Goal: Transaction & Acquisition: Purchase product/service

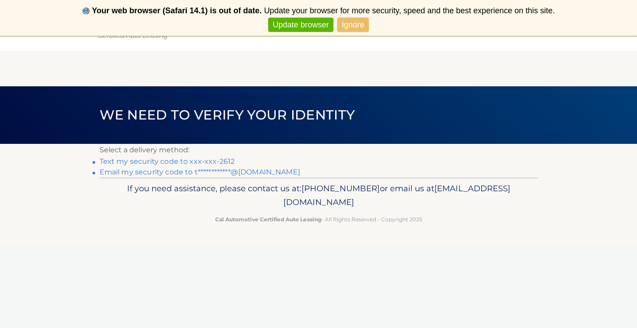
click at [223, 162] on link "Text my security code to xxx-xxx-2612" at bounding box center [168, 161] width 136 height 8
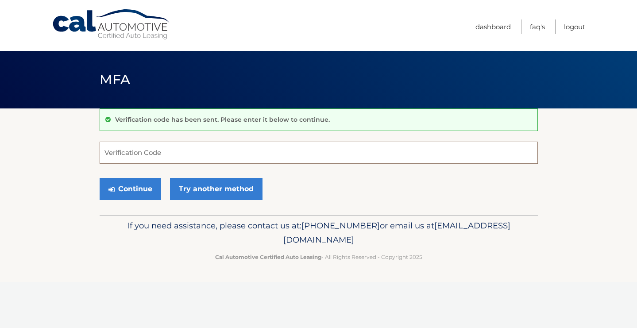
click at [223, 159] on input "Verification Code" at bounding box center [319, 153] width 438 height 22
type input "627472"
click at [152, 187] on button "Continue" at bounding box center [131, 189] width 62 height 22
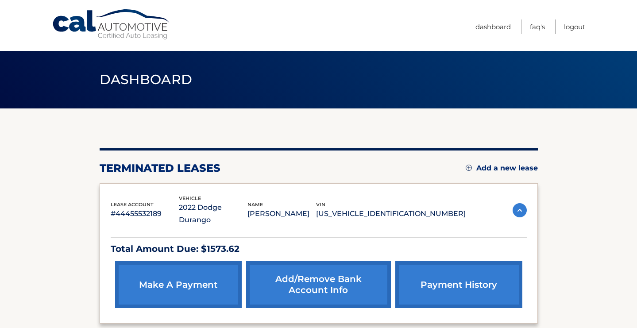
scroll to position [48, 0]
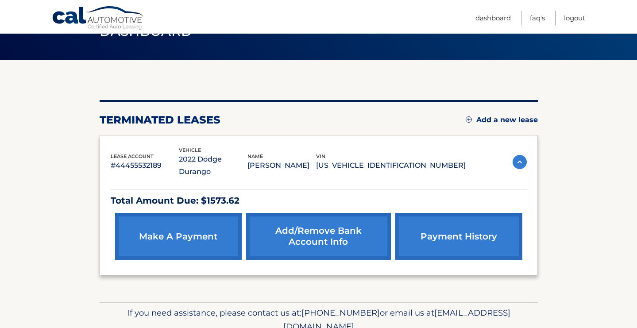
click at [166, 221] on link "make a payment" at bounding box center [178, 236] width 127 height 47
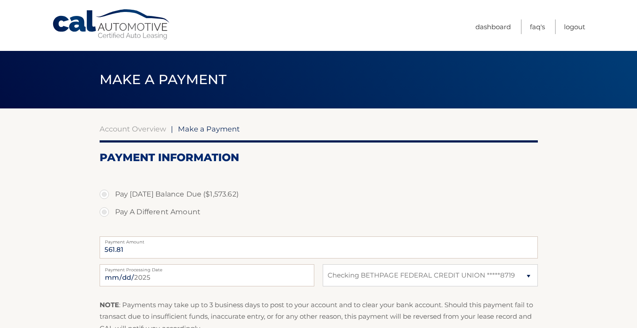
select select "MTVjOTdlNGEtMzFkZC00YTgxLWJkMTEtZDc5OTExMDg5YjMx"
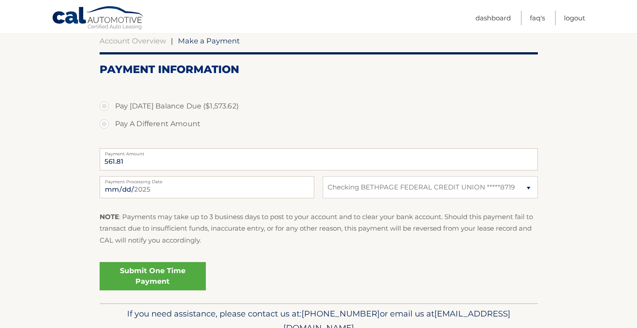
scroll to position [87, 0]
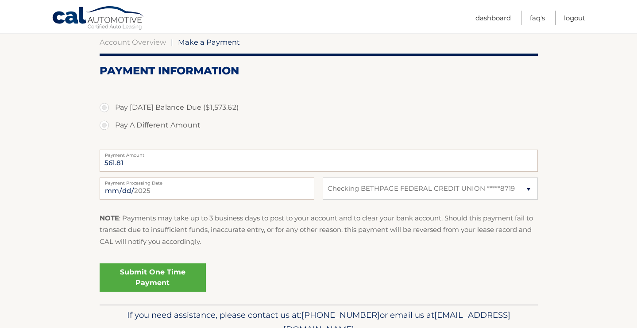
click at [104, 109] on label "Pay Today's Balance Due ($1,573.62)" at bounding box center [319, 108] width 438 height 18
click at [104, 109] on input "Pay Today's Balance Due ($1,573.62)" at bounding box center [107, 106] width 9 height 14
radio input "true"
type input "1573.62"
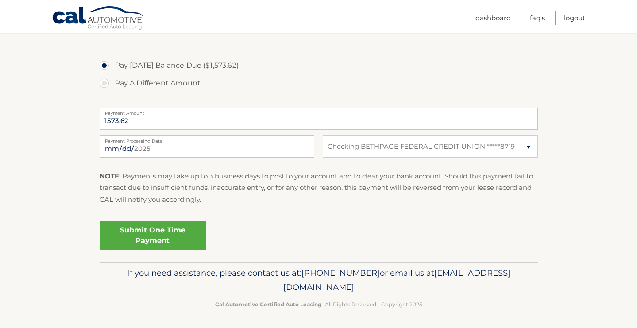
scroll to position [128, 0]
click at [183, 234] on link "Submit One Time Payment" at bounding box center [153, 236] width 106 height 28
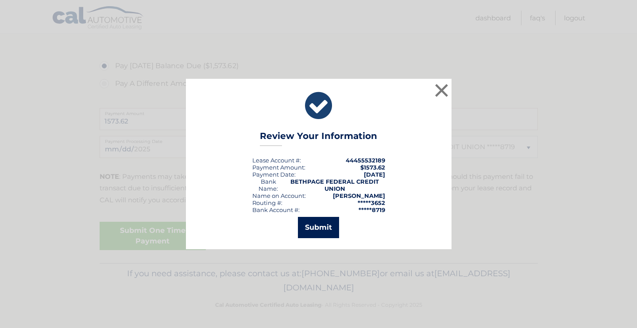
click at [318, 224] on button "Submit" at bounding box center [318, 227] width 41 height 21
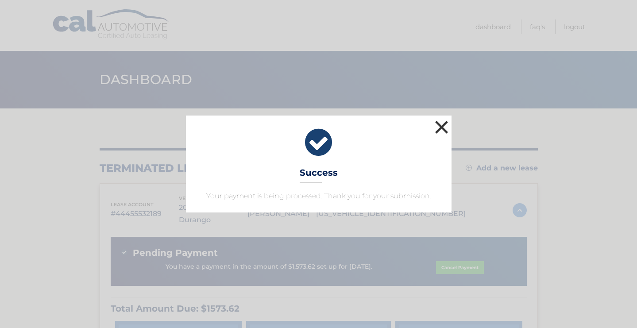
click at [438, 132] on button "×" at bounding box center [442, 127] width 18 height 18
